Goal: Task Accomplishment & Management: Use online tool/utility

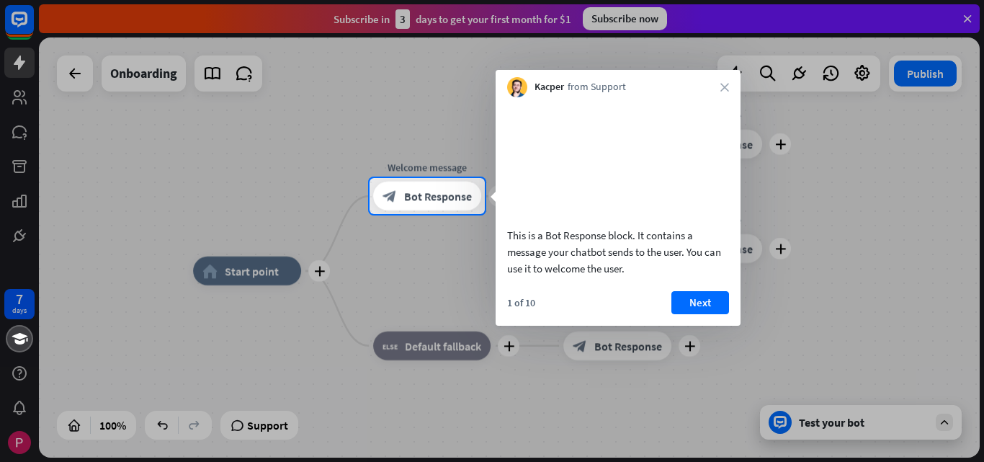
click at [966, 17] on div at bounding box center [492, 89] width 984 height 178
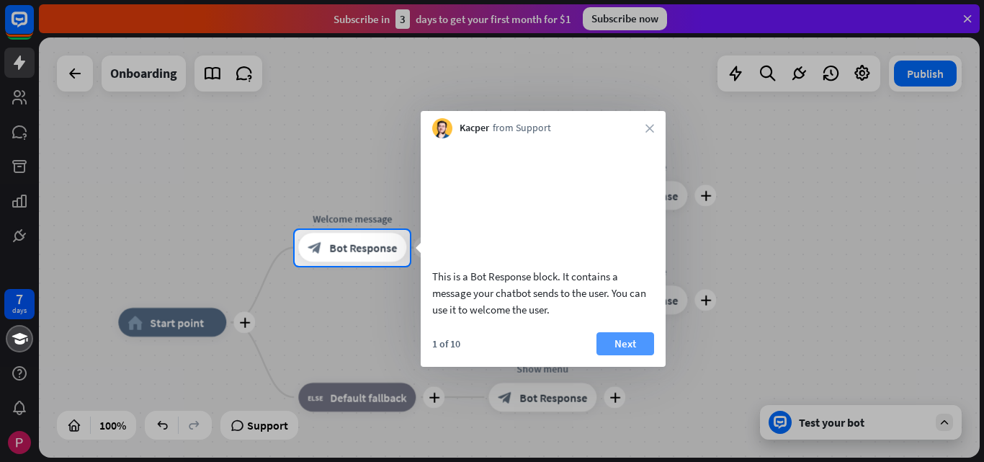
click at [618, 349] on button "Next" at bounding box center [625, 343] width 58 height 23
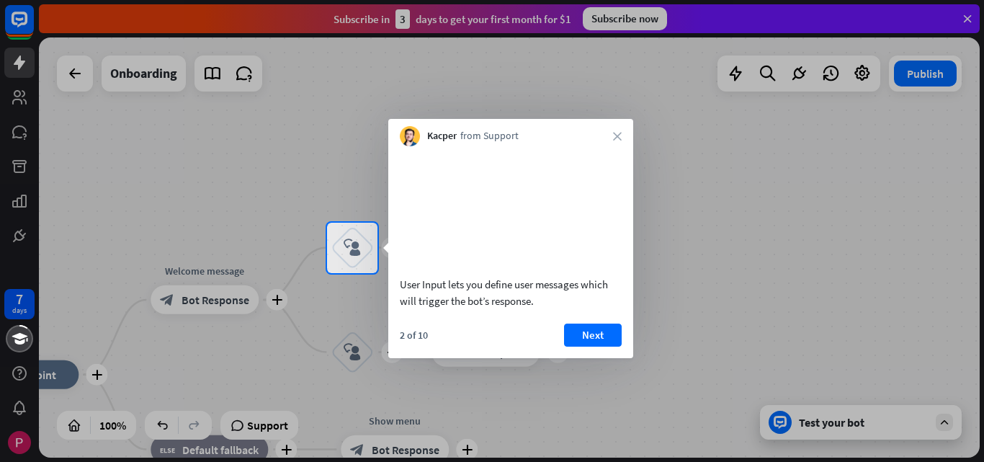
click at [594, 334] on div "User Input lets you define user messages which will trigger the bot’s response.…" at bounding box center [510, 252] width 245 height 212
click at [593, 346] on button "Next" at bounding box center [593, 334] width 58 height 23
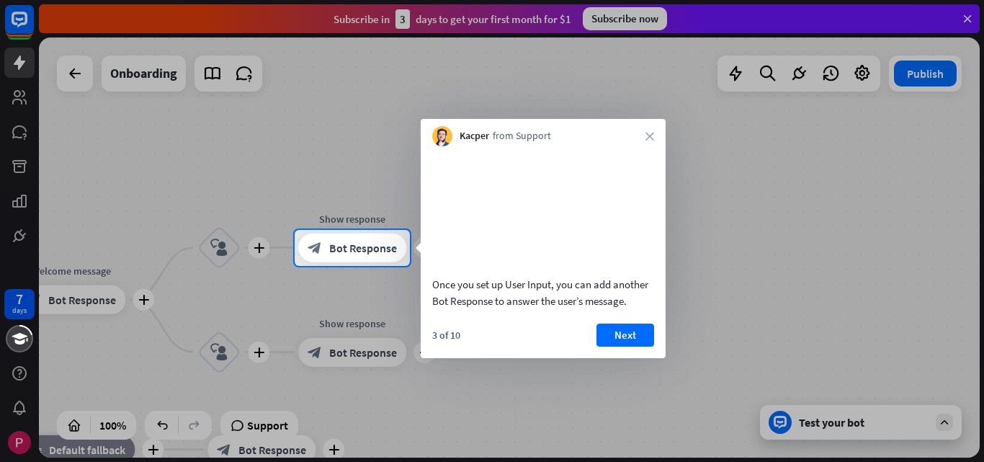
click at [619, 358] on div "3 of 10 Next" at bounding box center [543, 340] width 245 height 35
click at [620, 358] on div "3 of 10 Next" at bounding box center [543, 340] width 245 height 35
click at [621, 346] on button "Next" at bounding box center [625, 334] width 58 height 23
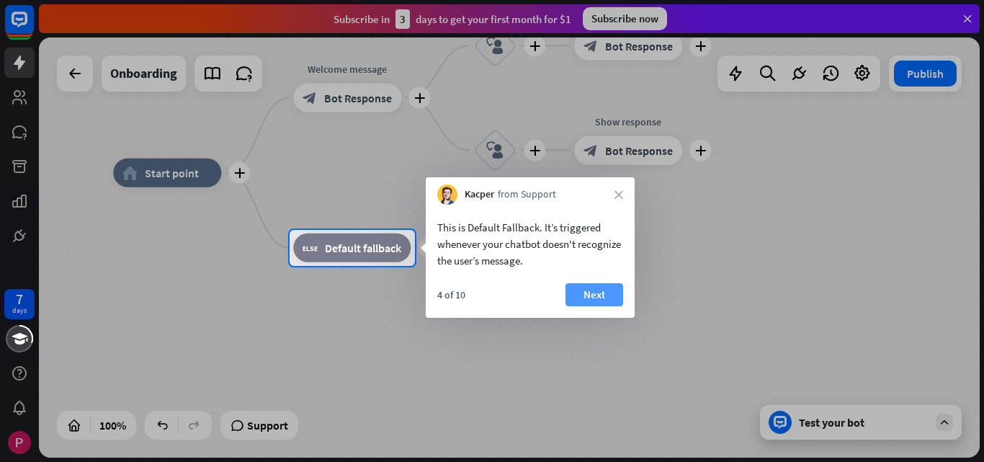
click at [593, 294] on button "Next" at bounding box center [594, 294] width 58 height 23
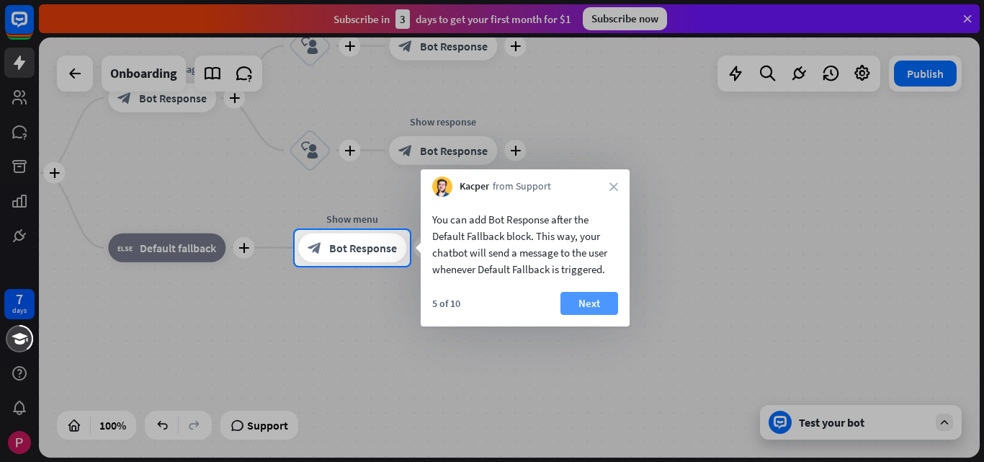
click at [601, 302] on button "Next" at bounding box center [589, 303] width 58 height 23
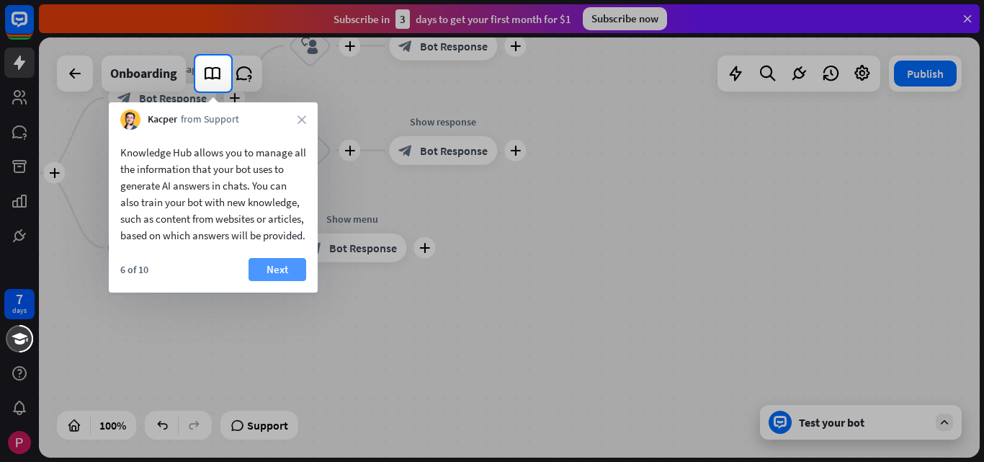
click at [277, 281] on button "Next" at bounding box center [277, 269] width 58 height 23
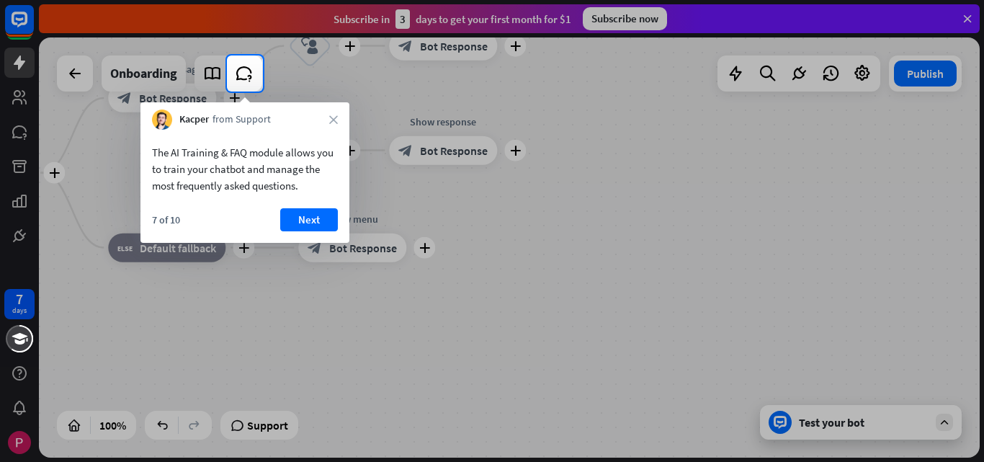
click at [327, 122] on div "Kacper from Support close" at bounding box center [244, 115] width 209 height 27
click at [327, 121] on div "Kacper from Support close" at bounding box center [244, 115] width 209 height 27
click at [331, 120] on icon "close" at bounding box center [333, 119] width 9 height 9
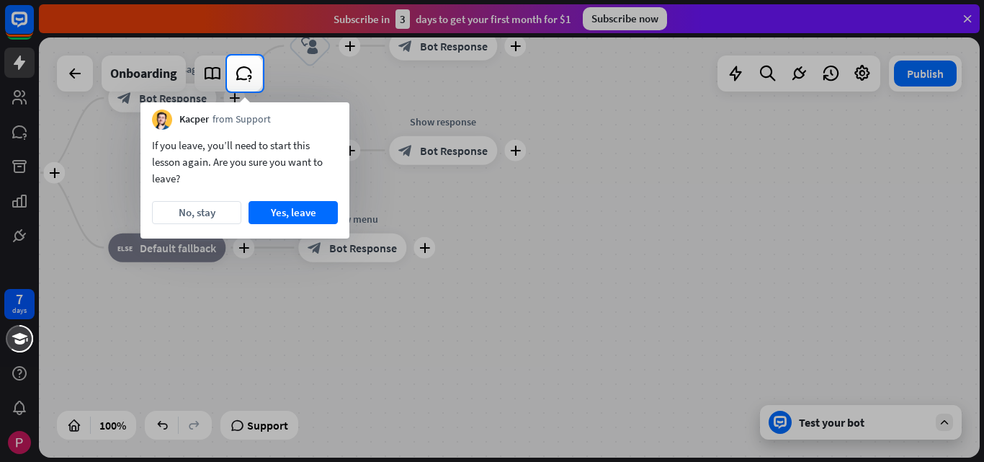
click at [331, 120] on div "Kacper from Support" at bounding box center [244, 115] width 209 height 27
click at [284, 217] on button "Yes, leave" at bounding box center [292, 212] width 89 height 23
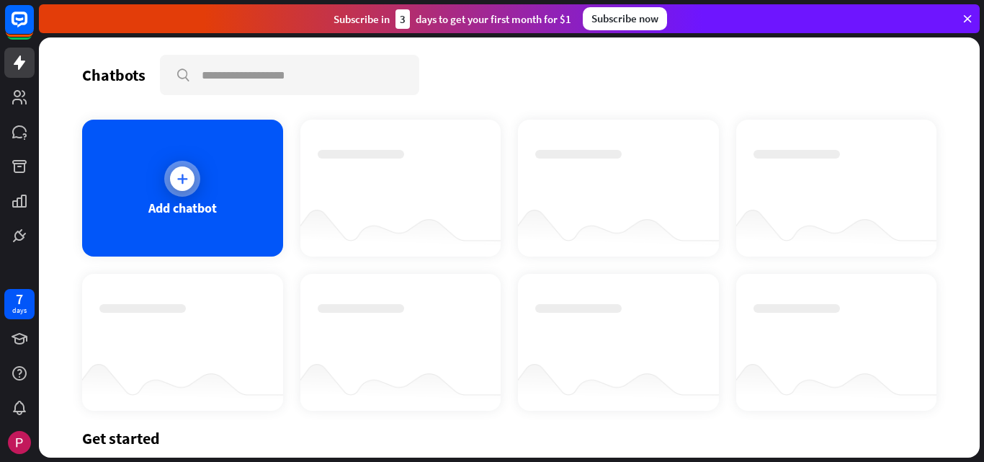
click at [186, 184] on icon at bounding box center [182, 178] width 14 height 14
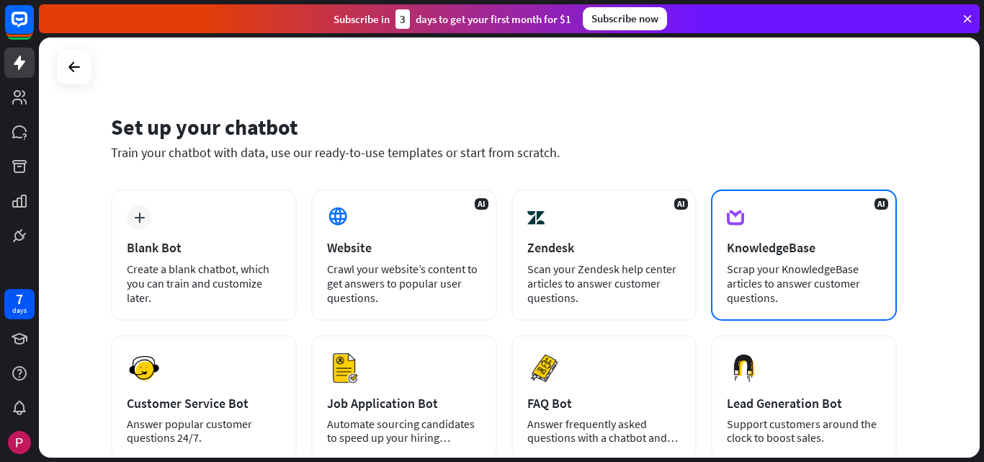
click at [747, 257] on div "AI KnowledgeBase Scrap your KnowledgeBase articles to answer customer questions." at bounding box center [804, 254] width 186 height 131
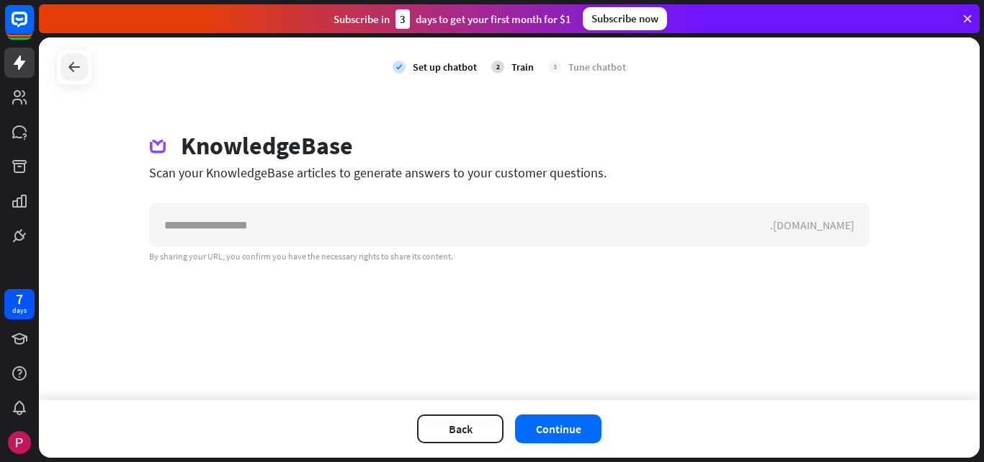
click at [71, 69] on icon at bounding box center [74, 66] width 17 height 17
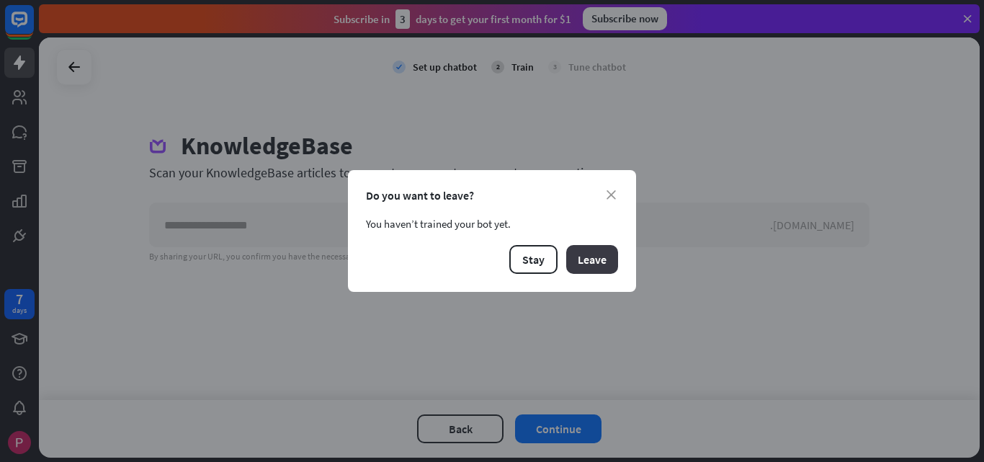
click at [598, 258] on button "Leave" at bounding box center [592, 259] width 52 height 29
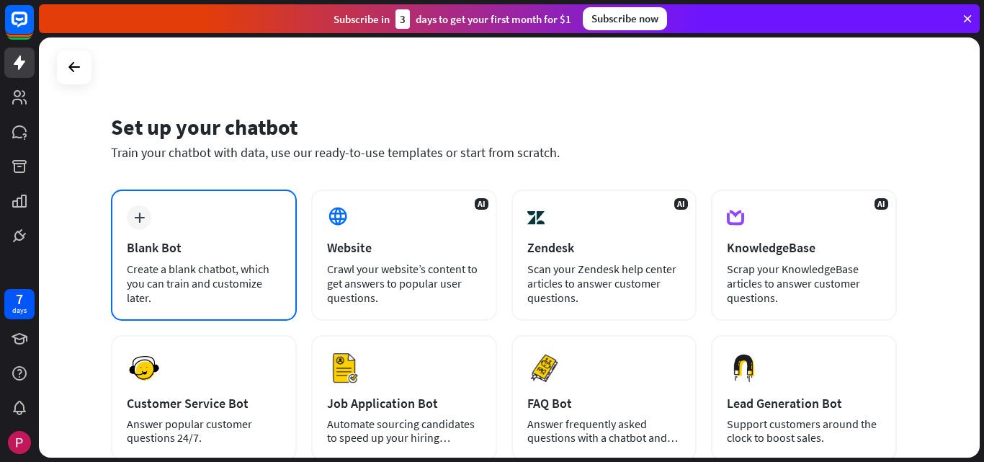
click at [168, 221] on div "plus Blank Bot Create a blank chatbot, which you can train and customize later." at bounding box center [204, 254] width 186 height 131
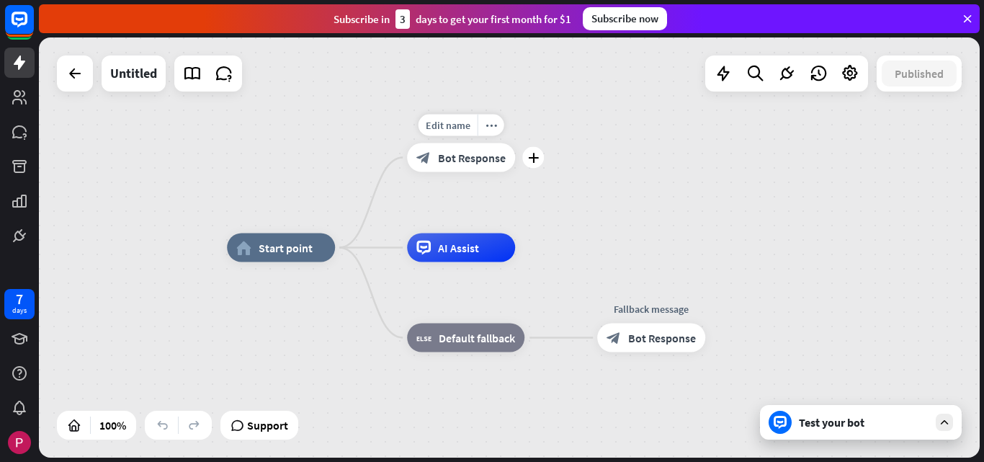
click at [458, 153] on span "Bot Response" at bounding box center [472, 158] width 68 height 14
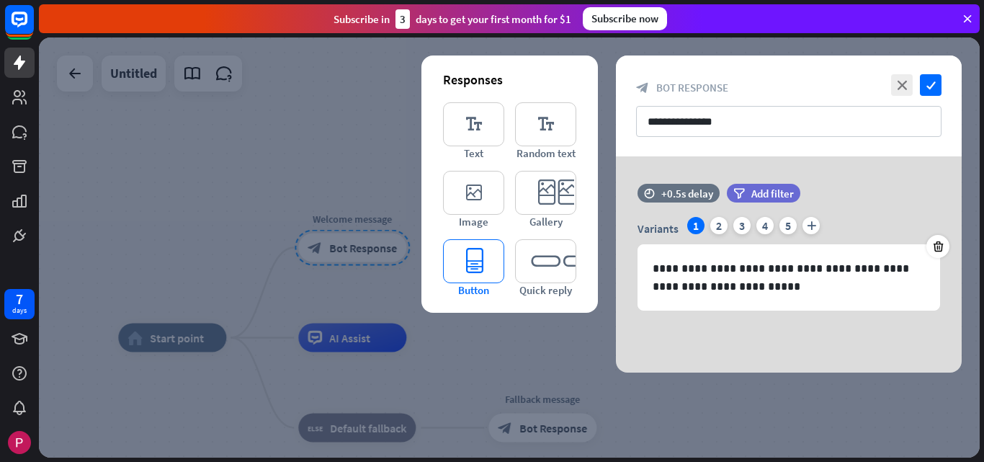
click at [493, 258] on icon "editor_button" at bounding box center [473, 261] width 61 height 44
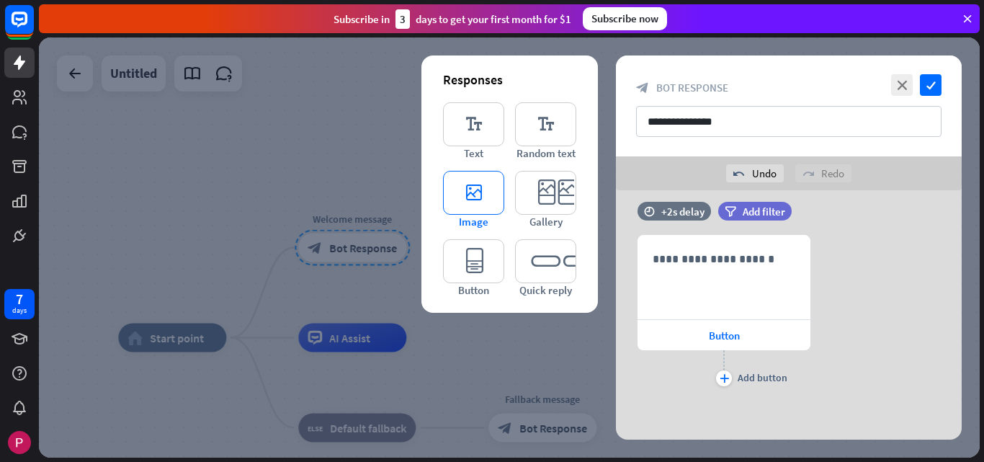
scroll to position [158, 0]
click at [481, 196] on icon "editor_image" at bounding box center [473, 193] width 61 height 44
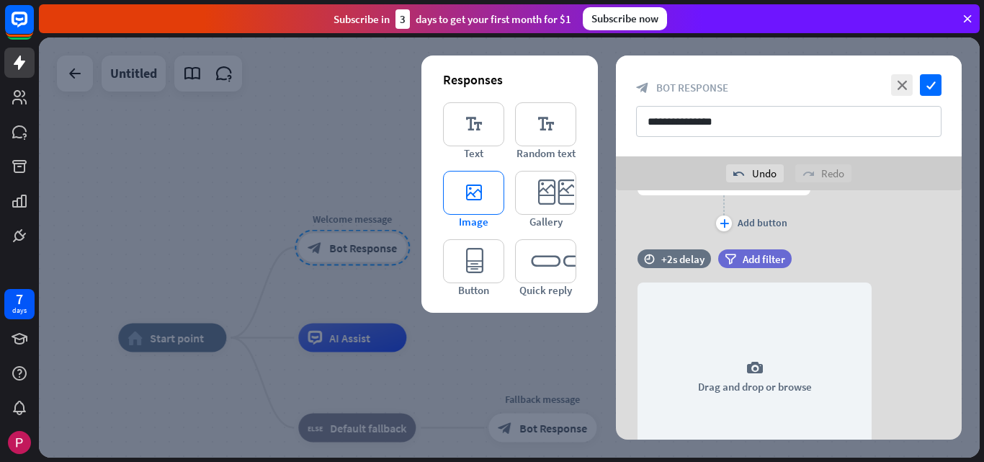
scroll to position [371, 0]
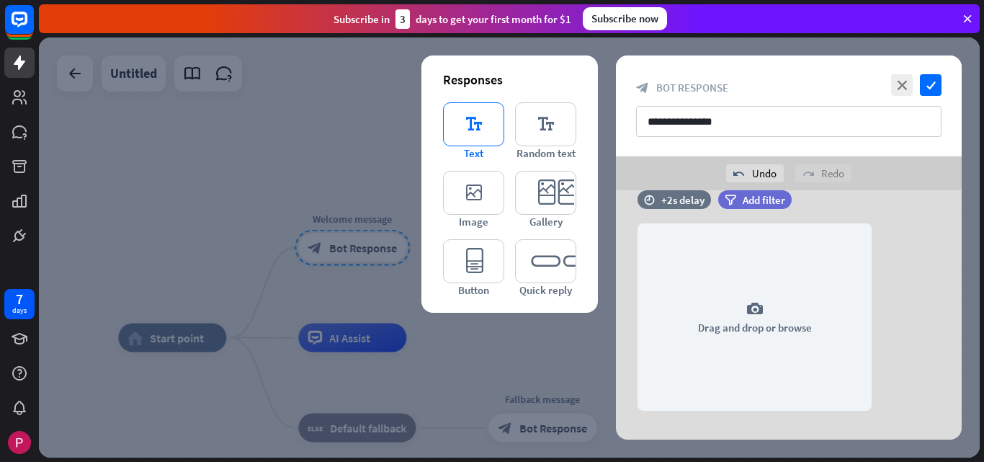
click at [470, 137] on icon "editor_text" at bounding box center [473, 124] width 61 height 44
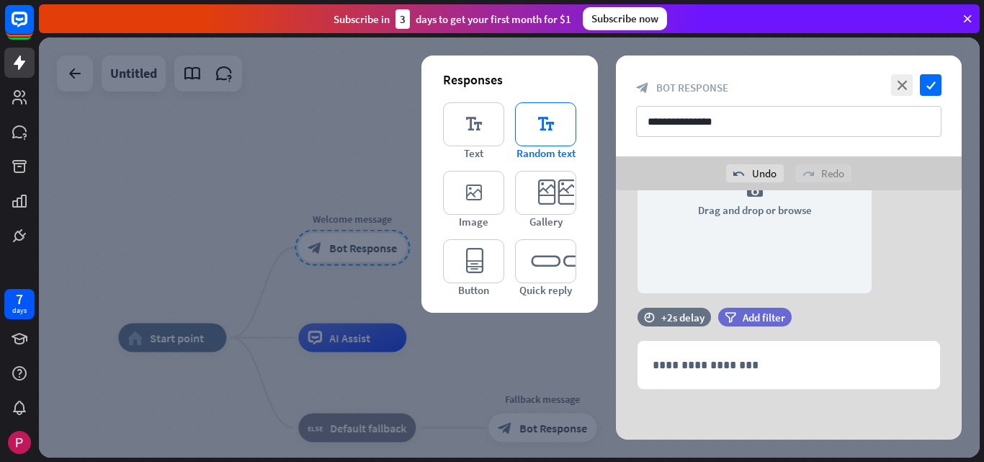
click at [548, 142] on icon "editor_text" at bounding box center [545, 124] width 61 height 44
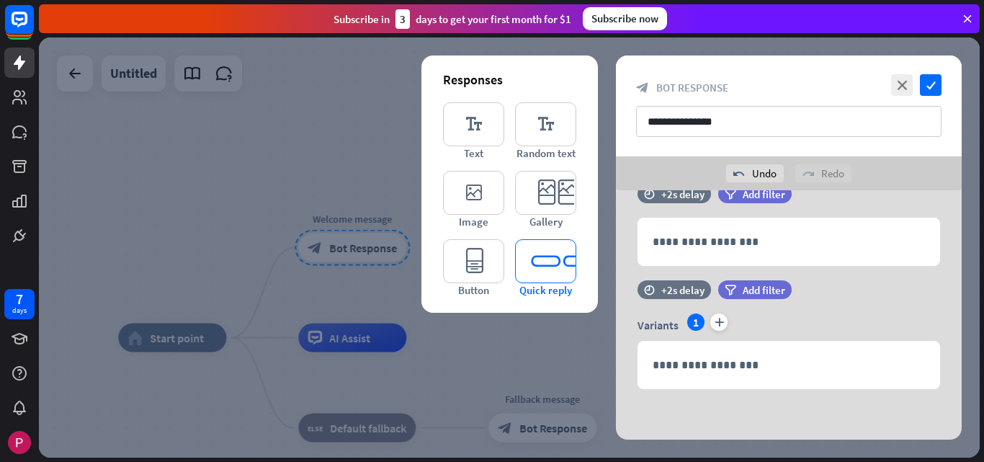
click at [556, 270] on icon "editor_quick_replies" at bounding box center [545, 261] width 61 height 44
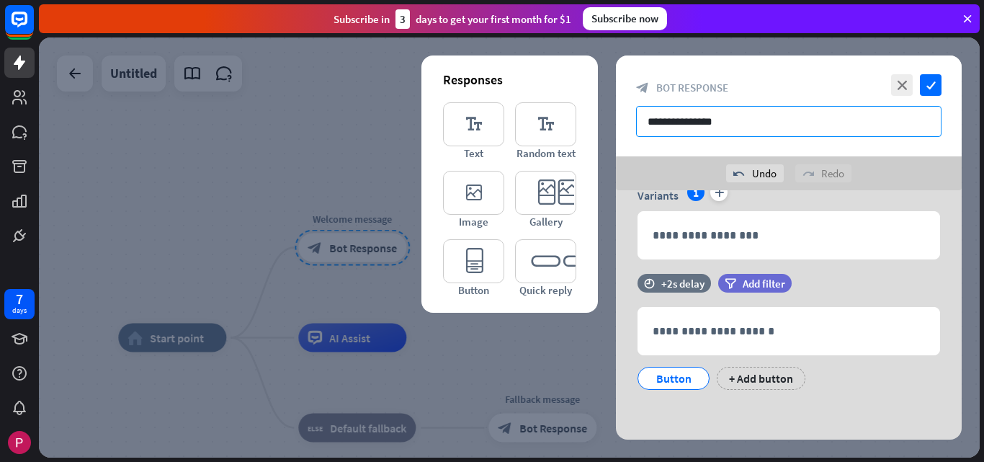
scroll to position [742, 0]
click at [768, 124] on input "**********" at bounding box center [788, 121] width 305 height 31
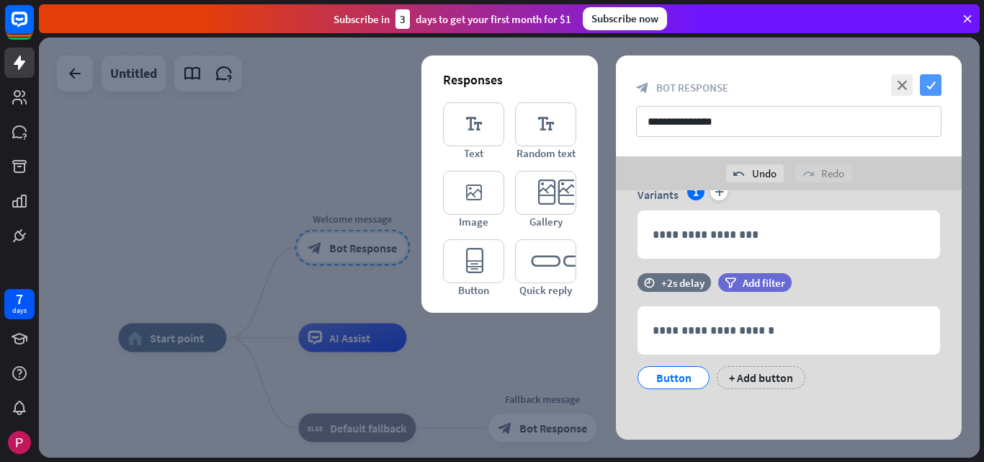
click at [930, 86] on icon "check" at bounding box center [931, 85] width 22 height 22
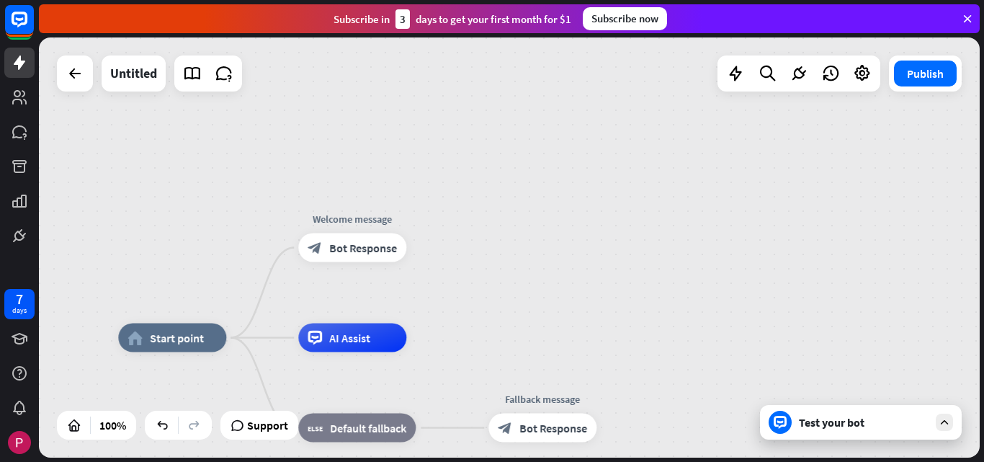
click at [853, 421] on div "Test your bot" at bounding box center [864, 422] width 130 height 14
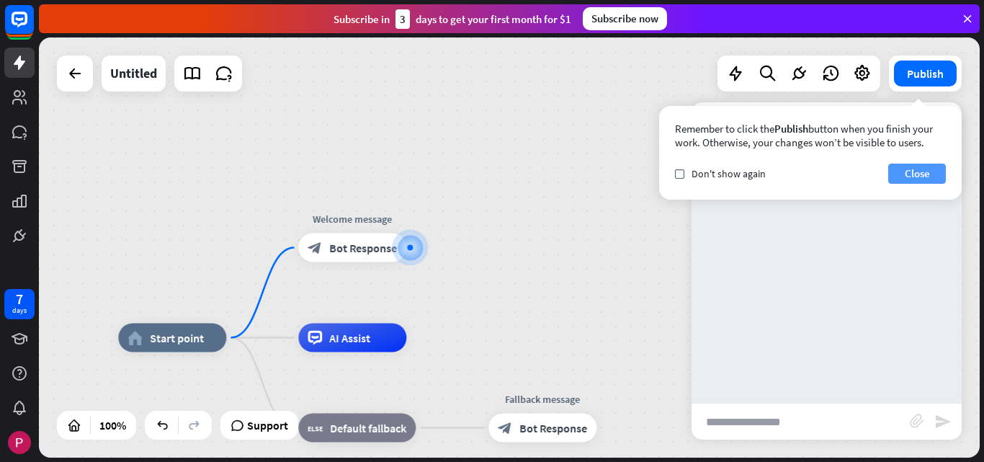
click at [925, 172] on button "Close" at bounding box center [917, 173] width 58 height 20
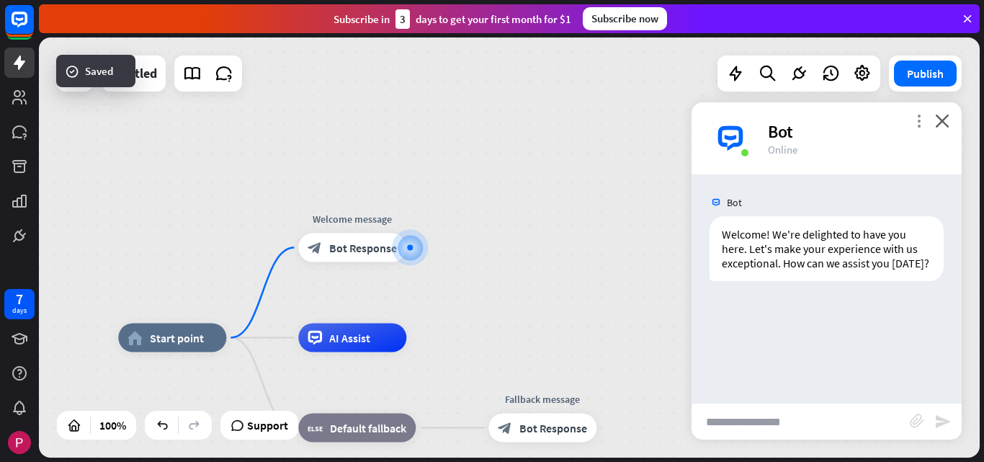
click at [922, 123] on icon "more_vert" at bounding box center [919, 121] width 14 height 14
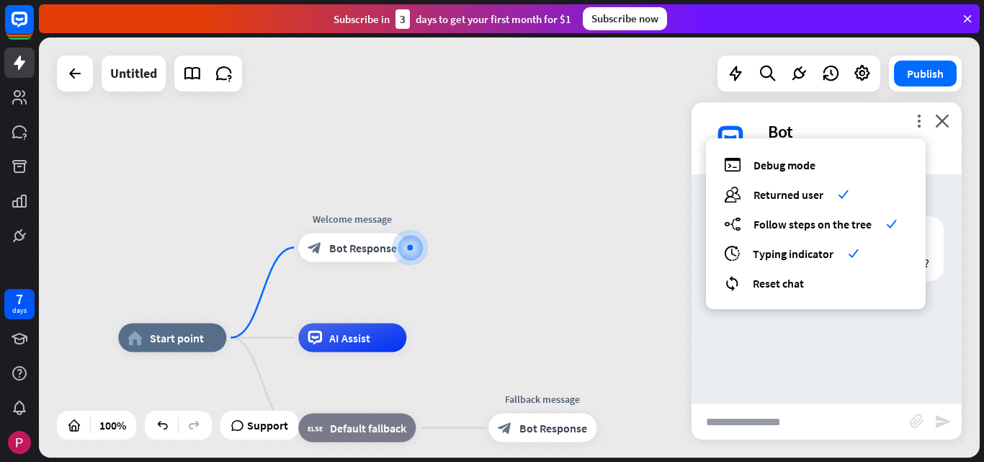
click at [839, 363] on div "Bot Welcome! We're delighted to have you here. Let's make your experience with …" at bounding box center [826, 288] width 270 height 228
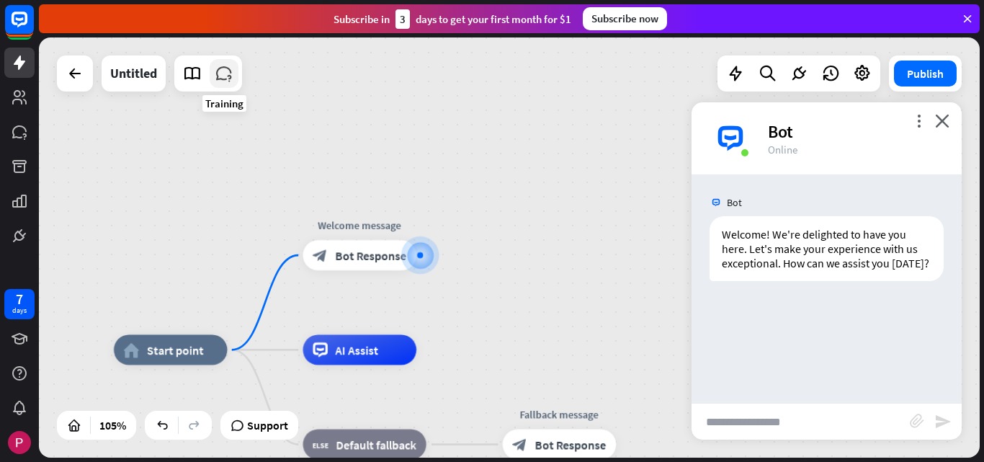
click at [218, 81] on icon at bounding box center [224, 73] width 19 height 19
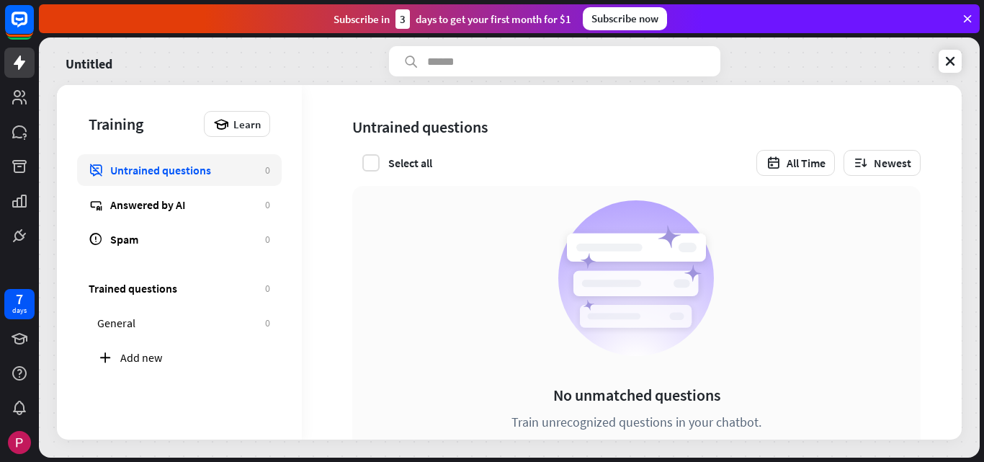
click at [194, 222] on div "Untrained questions 0 Answered by AI 0 Spam 0" at bounding box center [179, 204] width 181 height 101
click at [178, 205] on div "Answered by AI" at bounding box center [184, 204] width 148 height 14
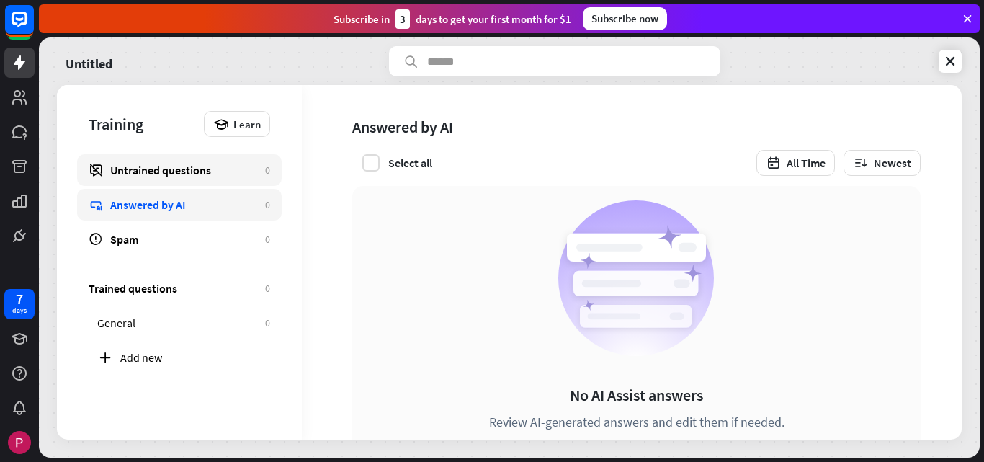
click at [189, 169] on div "Untrained questions" at bounding box center [184, 170] width 148 height 14
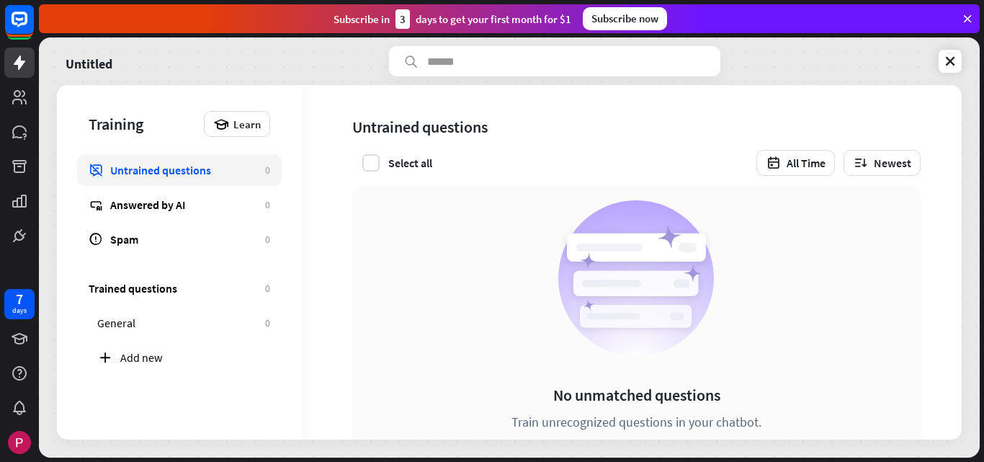
click at [205, 374] on div "Trained questions 0 General 0 Add new" at bounding box center [179, 327] width 245 height 144
click at [189, 367] on div "Add new" at bounding box center [184, 357] width 196 height 32
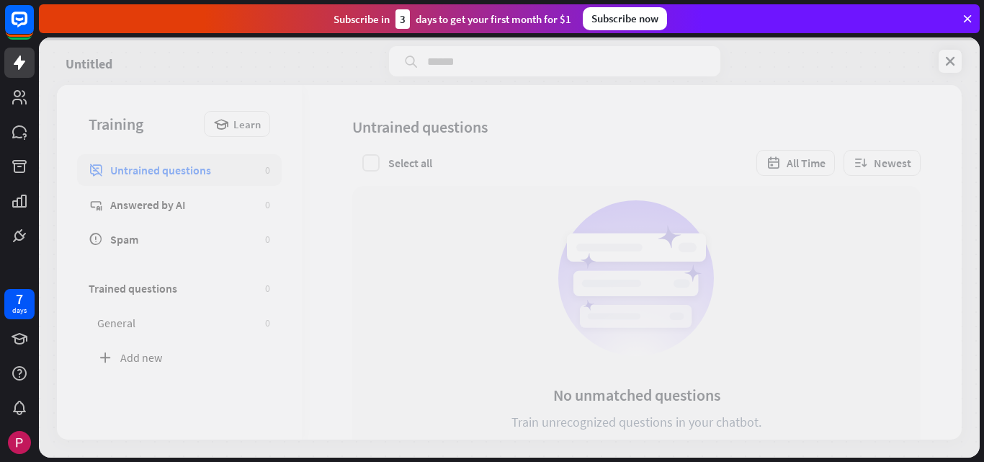
click at [172, 361] on div at bounding box center [509, 247] width 941 height 420
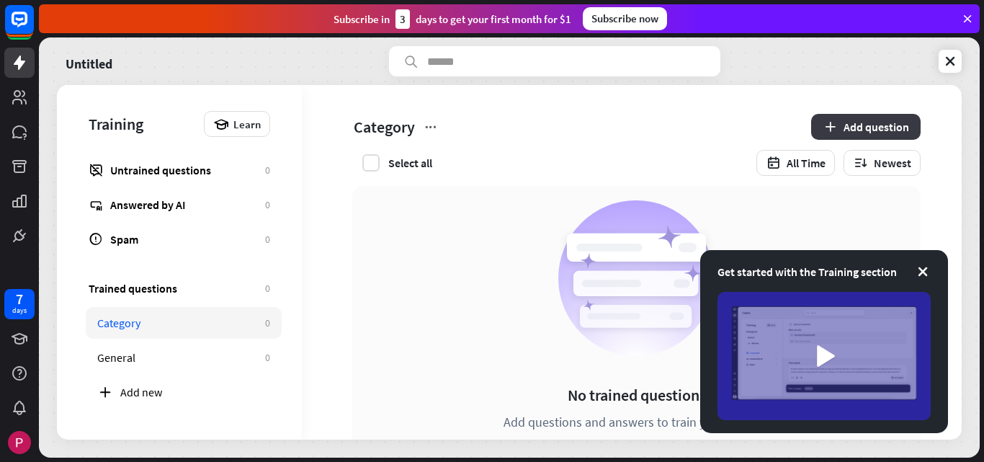
click at [844, 119] on button "Add question" at bounding box center [865, 127] width 109 height 26
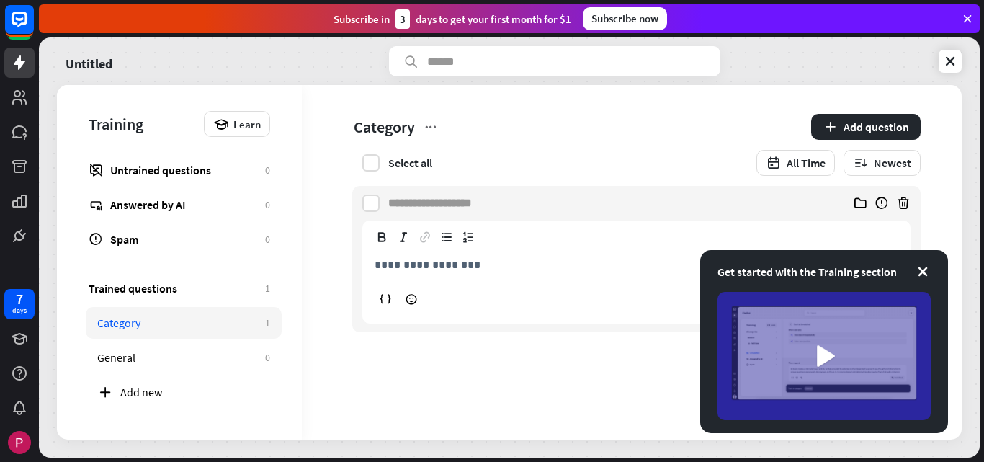
click at [451, 271] on p "**********" at bounding box center [636, 265] width 524 height 18
